Goal: Contribute content

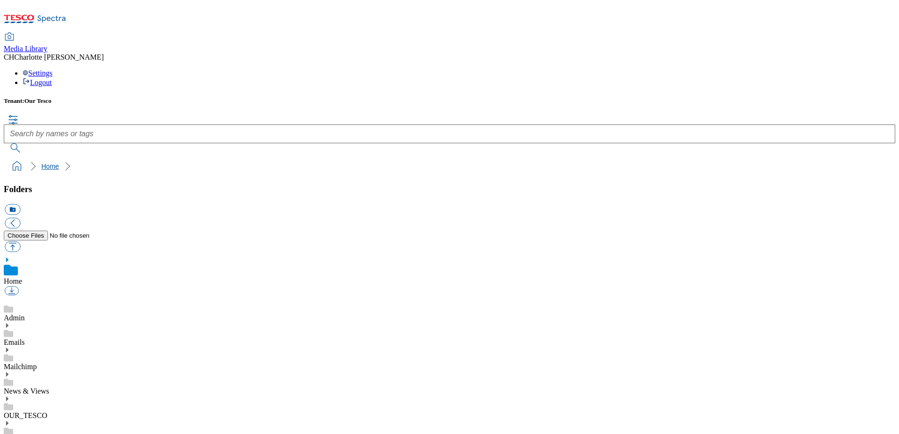
click at [41, 163] on link "Home" at bounding box center [49, 167] width 17 height 8
click at [49, 387] on link "News & Views" at bounding box center [27, 391] width 46 height 8
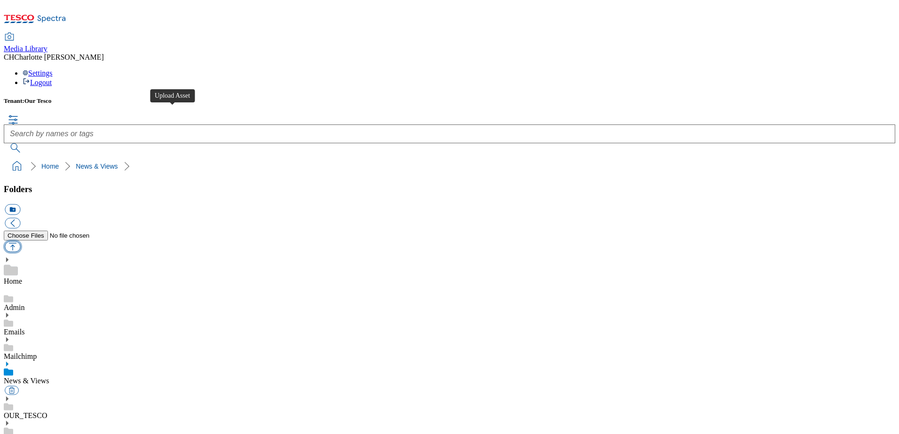
click at [20, 241] on button "button" at bounding box center [13, 246] width 16 height 11
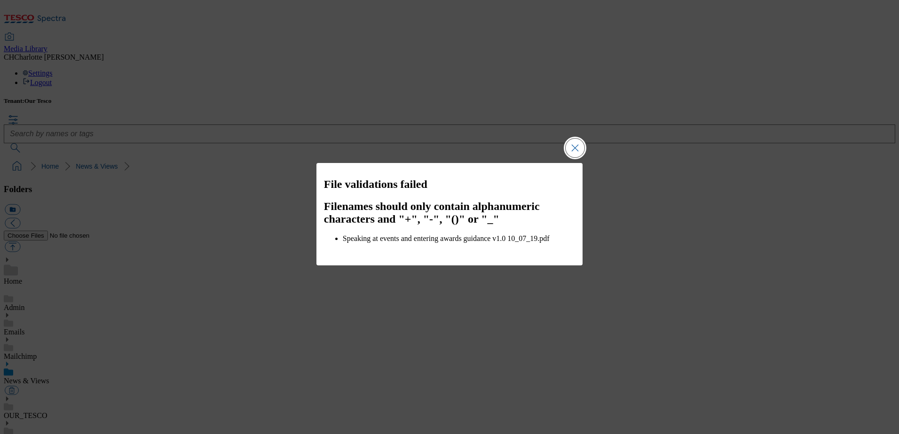
click at [569, 151] on button "Close Modal" at bounding box center [575, 148] width 19 height 19
click at [577, 152] on button "Close Modal" at bounding box center [575, 148] width 19 height 19
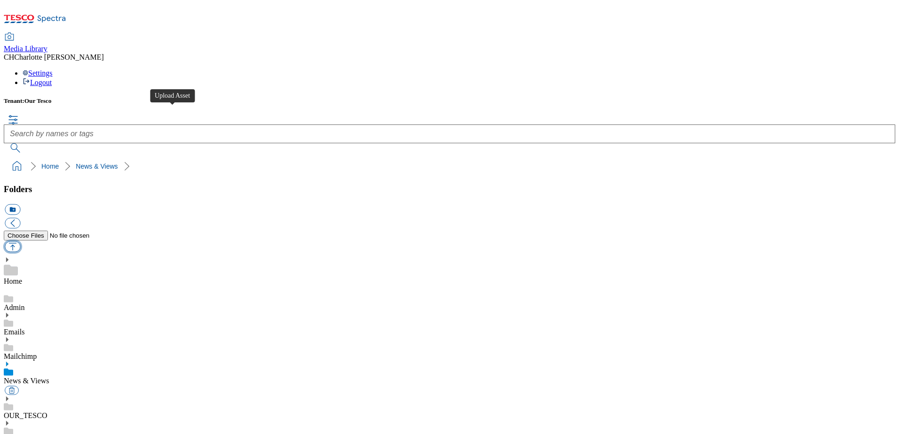
click at [20, 241] on button "button" at bounding box center [13, 246] width 16 height 11
type input "C:\fakepath\Speaking at events and entering awards guidance.pdf"
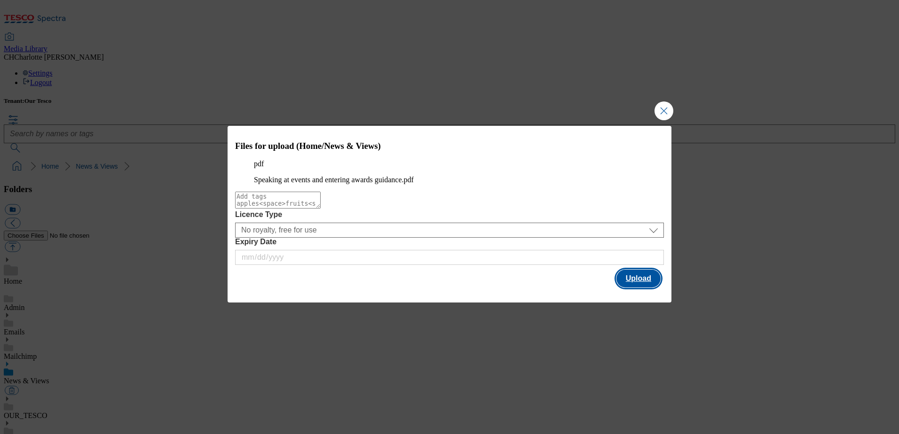
click at [630, 288] on button "Upload" at bounding box center [638, 279] width 44 height 18
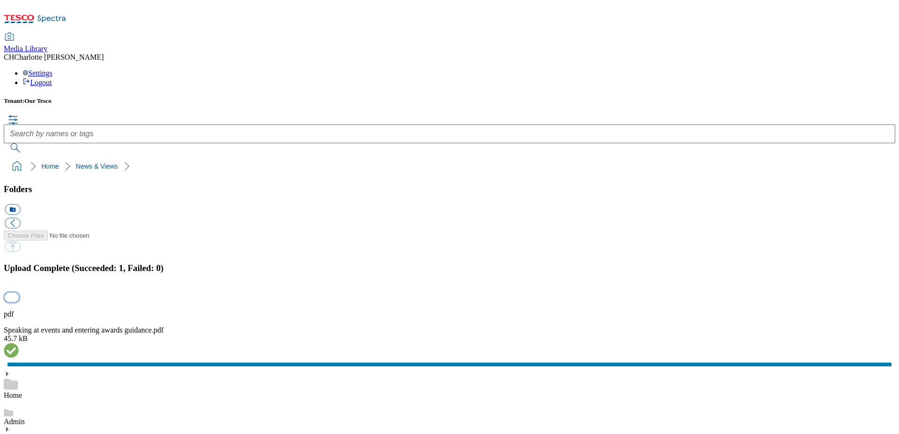
click at [19, 293] on button "button" at bounding box center [12, 297] width 14 height 9
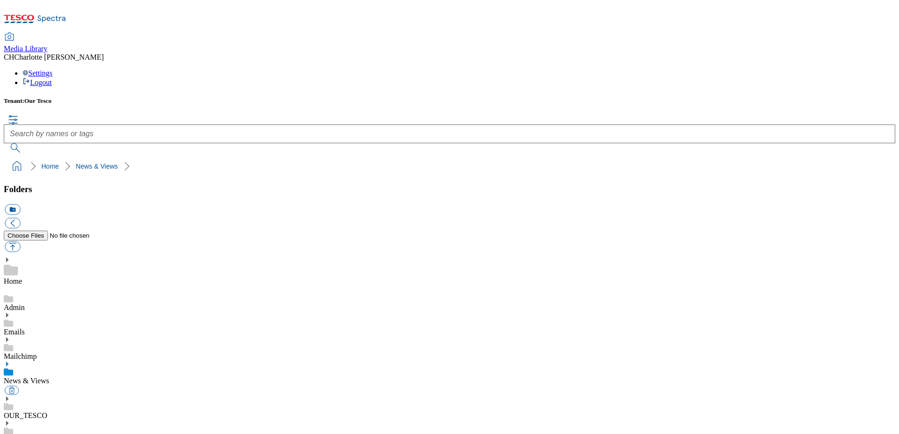
scroll to position [470, 0]
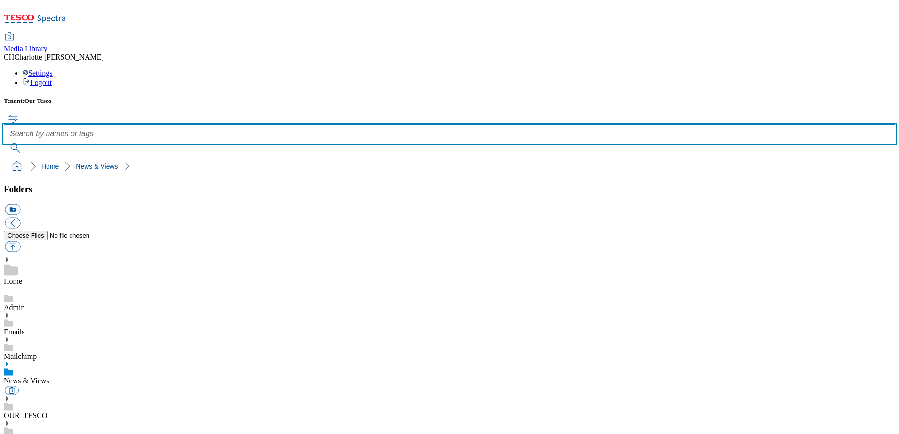
click at [374, 125] on input "text" at bounding box center [449, 134] width 891 height 19
type input "speaking at events"
click at [4, 143] on button "submit" at bounding box center [16, 147] width 24 height 9
